Goal: Transaction & Acquisition: Purchase product/service

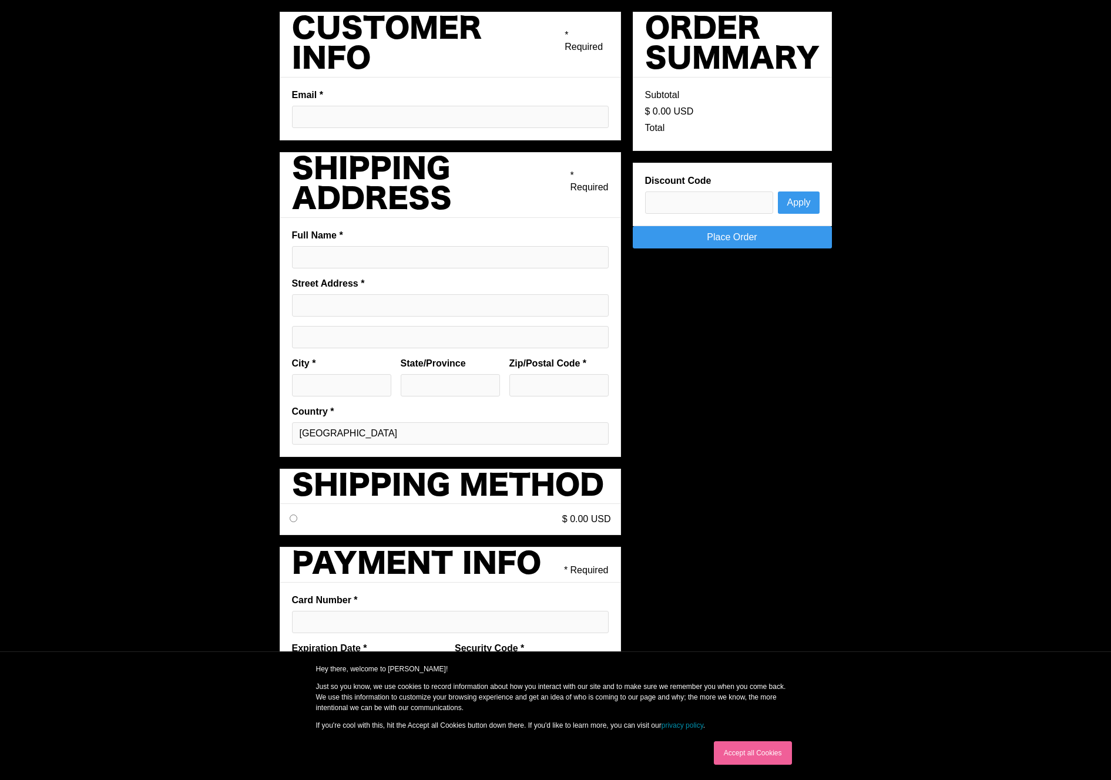
click at [340, 94] on label "Email *" at bounding box center [450, 95] width 317 height 12
click at [340, 106] on input "Email *" at bounding box center [450, 117] width 317 height 22
click at [358, 135] on fieldset "Email *" at bounding box center [450, 109] width 341 height 63
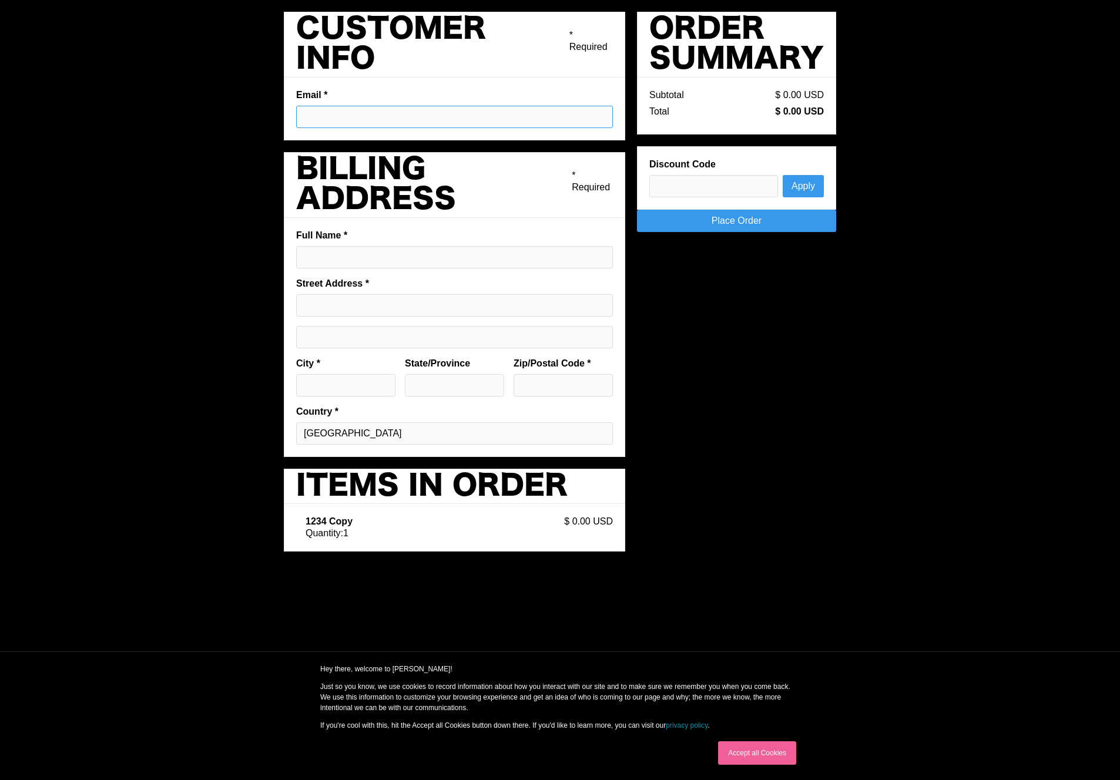
click at [357, 117] on input "Email *" at bounding box center [454, 117] width 317 height 22
type input "[EMAIL_ADDRESS][DOMAIN_NAME]"
click at [392, 266] on input "Full Name *" at bounding box center [454, 257] width 317 height 22
type input "[PERSON_NAME]"
type input "[STREET_ADDRESS]"
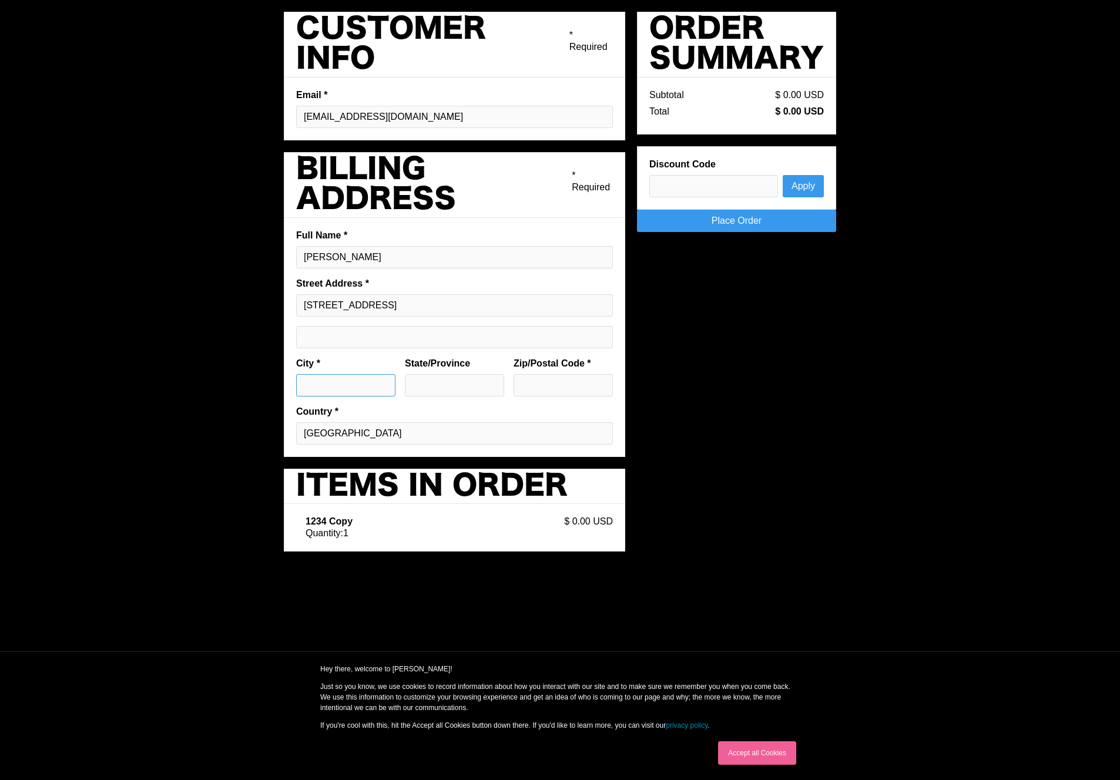
type input "Austin"
type input "[GEOGRAPHIC_DATA]"
type input "78701"
click at [788, 230] on link "Place Order" at bounding box center [736, 221] width 199 height 22
